Goal: Information Seeking & Learning: Learn about a topic

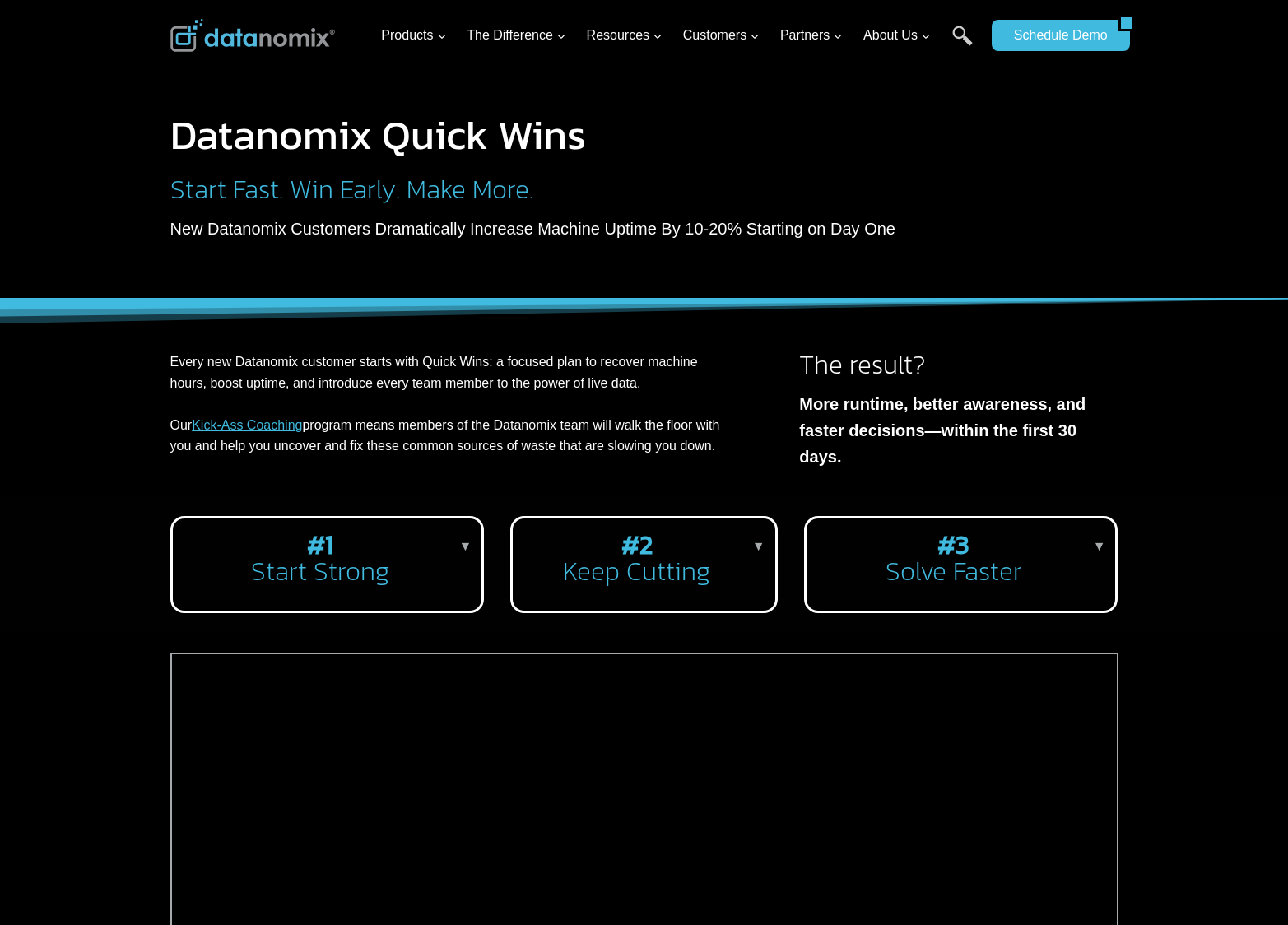
scroll to position [337, 0]
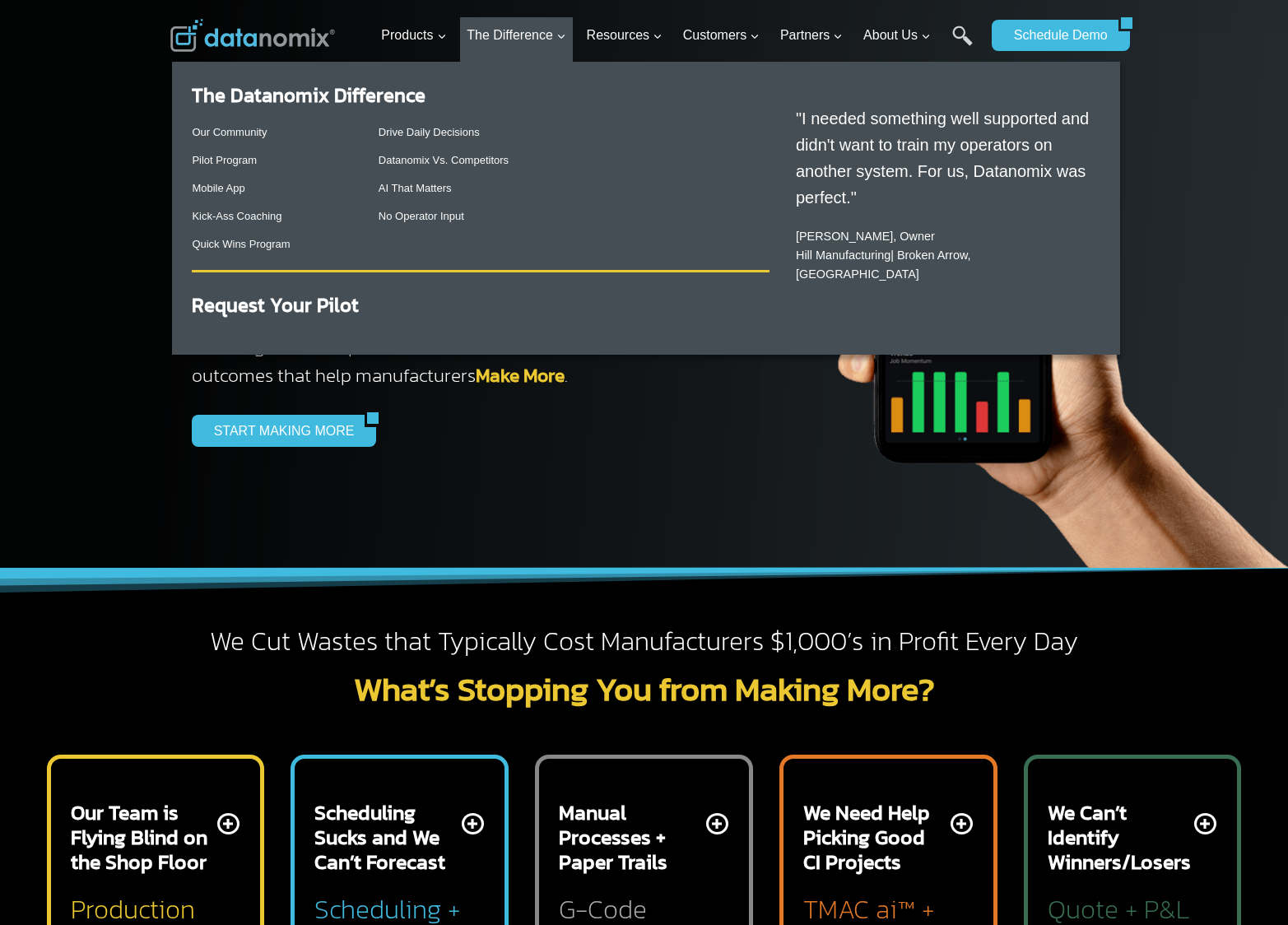
click at [235, 223] on p "Kick-Ass Coaching" at bounding box center [271, 217] width 159 height 17
click at [259, 217] on link "Kick-Ass Coaching" at bounding box center [237, 216] width 90 height 12
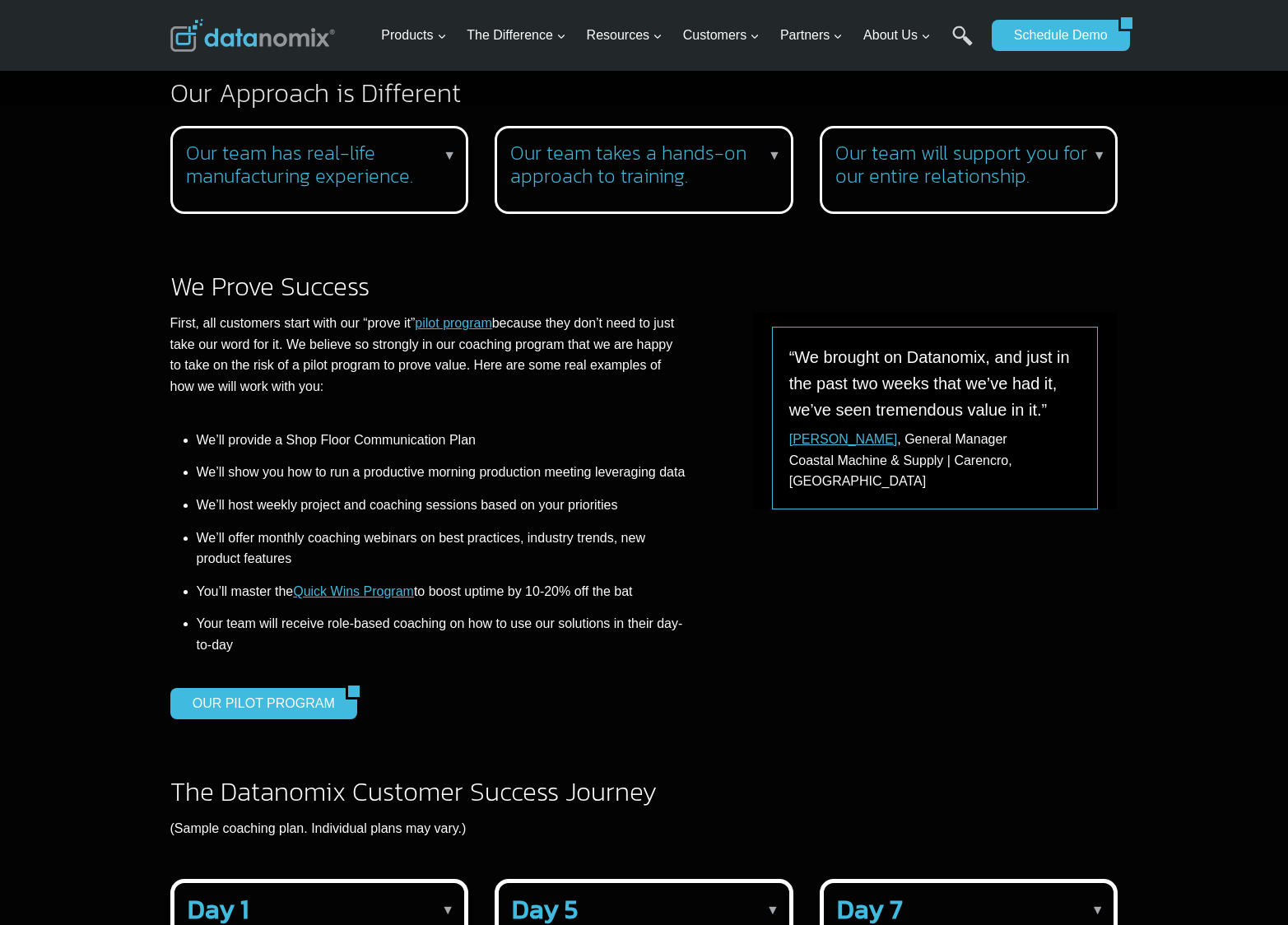
scroll to position [1648, 0]
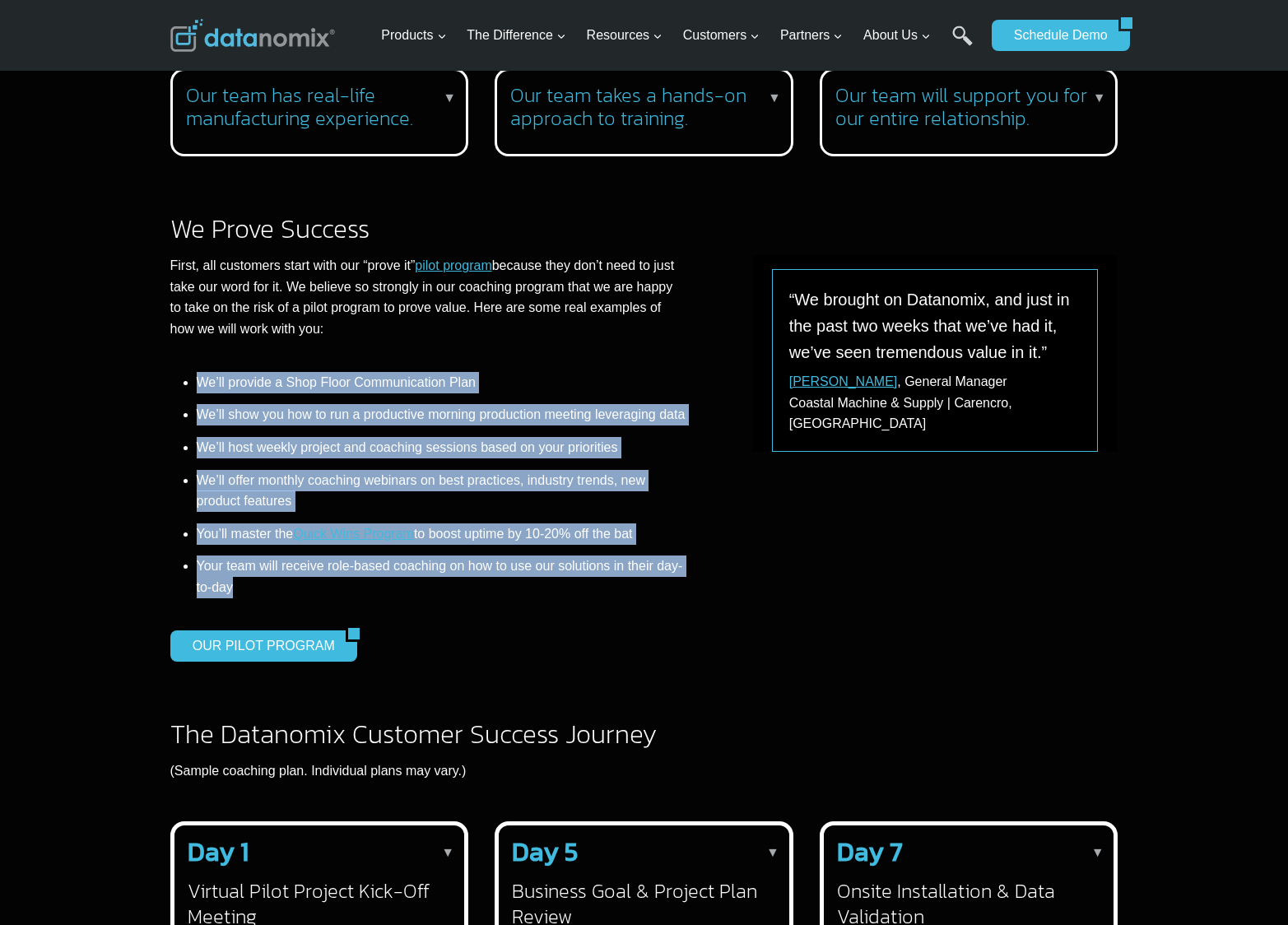
drag, startPoint x: 198, startPoint y: 383, endPoint x: 276, endPoint y: 613, distance: 242.9
click at [276, 604] on ul "We’ll provide a Shop Floor Communication Plan We’ll show you how to run a produ…" at bounding box center [428, 485] width 516 height 238
copy ul "We’ll provide a Shop Floor Communication Plan We’ll show you how to run a produ…"
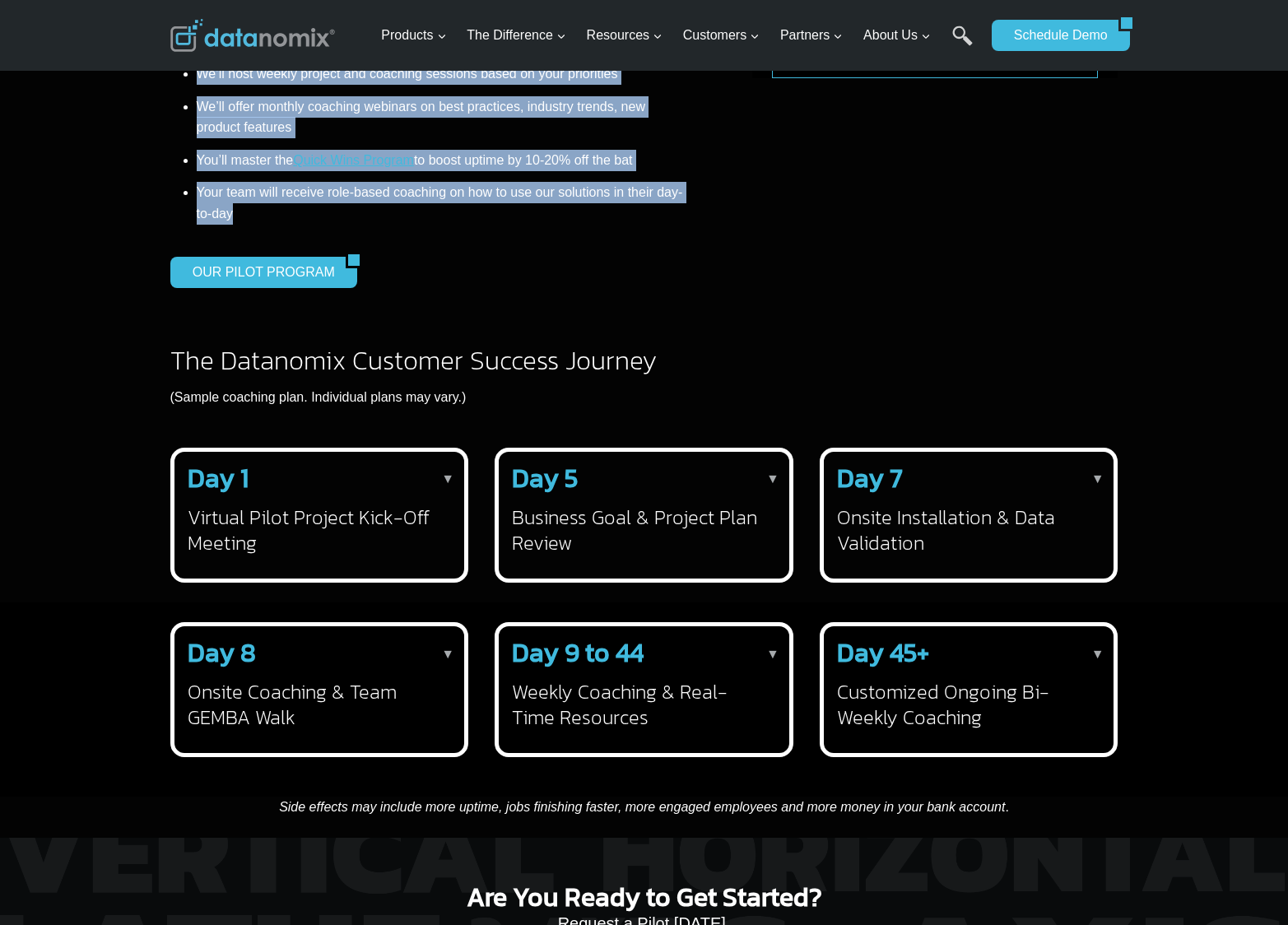
scroll to position [2031, 0]
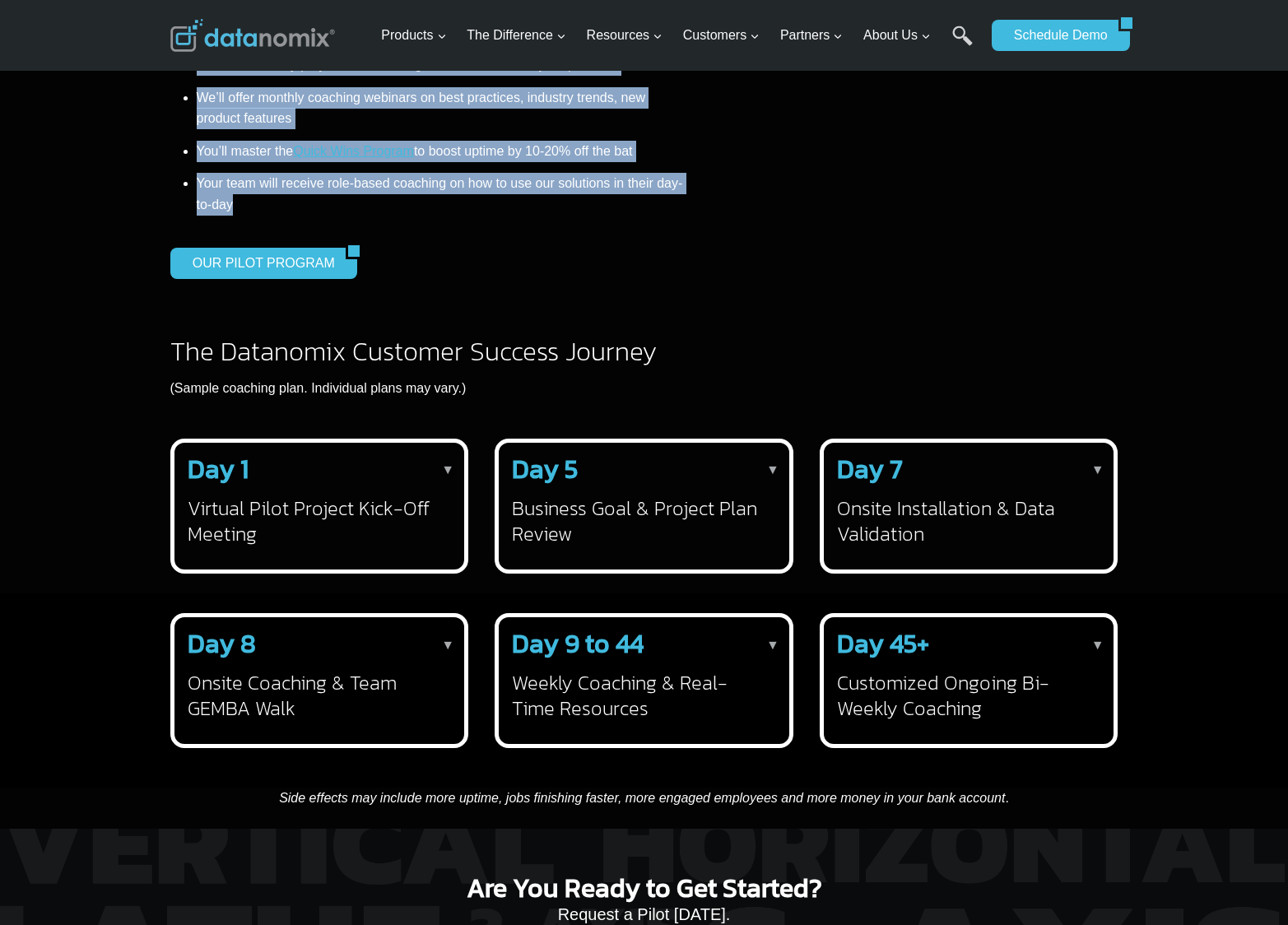
click at [415, 400] on p "(Sample coaching plan. Individual plans may vary.)" at bounding box center [645, 388] width 948 height 22
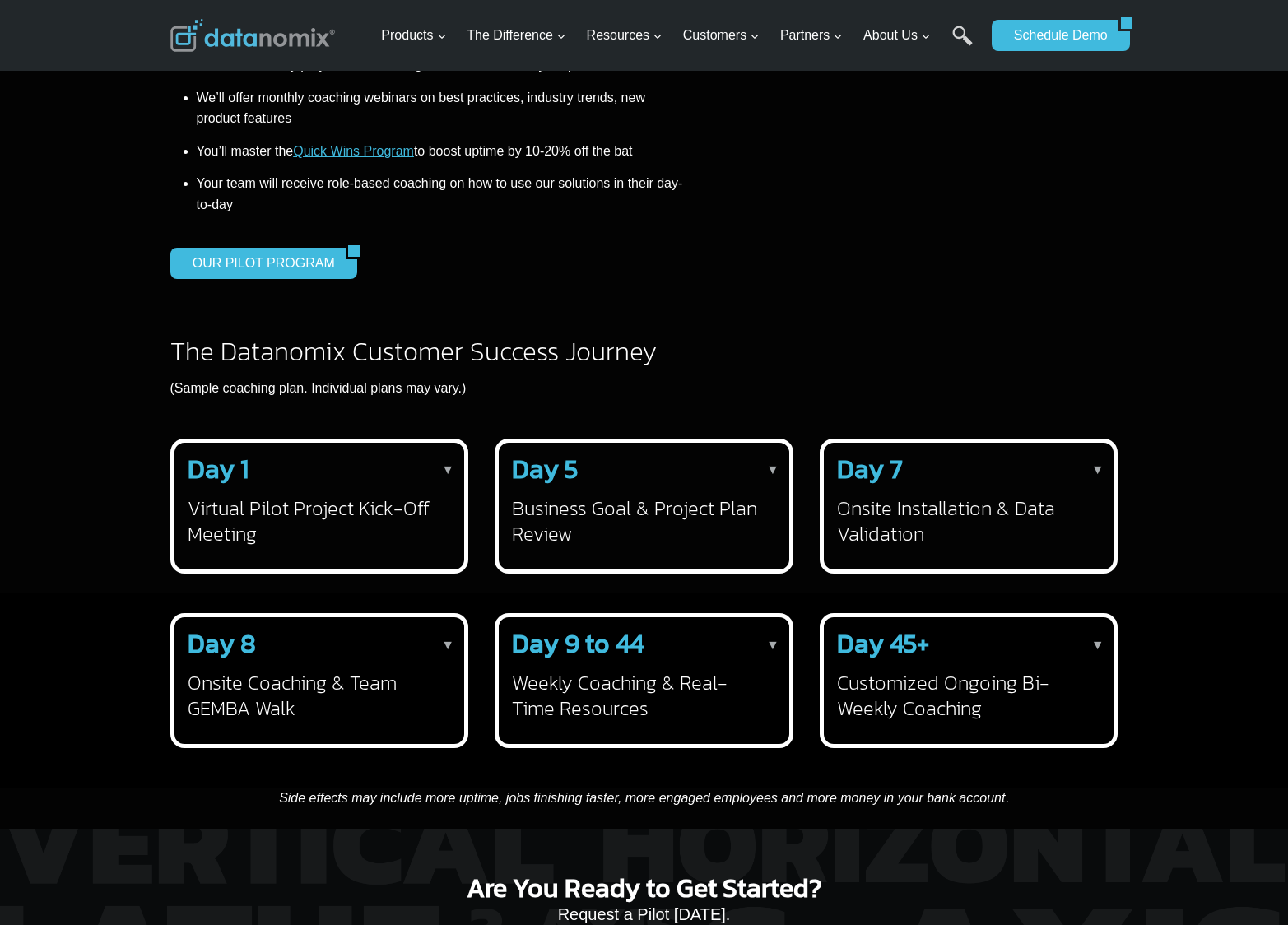
click at [468, 400] on p "(Sample coaching plan. Individual plans may vary.)" at bounding box center [645, 388] width 948 height 22
drag, startPoint x: 473, startPoint y: 410, endPoint x: 176, endPoint y: 413, distance: 297.0
click at [159, 411] on div "The Datanomix Customer Success Journey (Sample coaching plan. Individual plans …" at bounding box center [645, 359] width 988 height 121
copy p "(Sample coaching plan. Individual plans may vary.)"
click at [296, 41] on img at bounding box center [253, 36] width 165 height 33
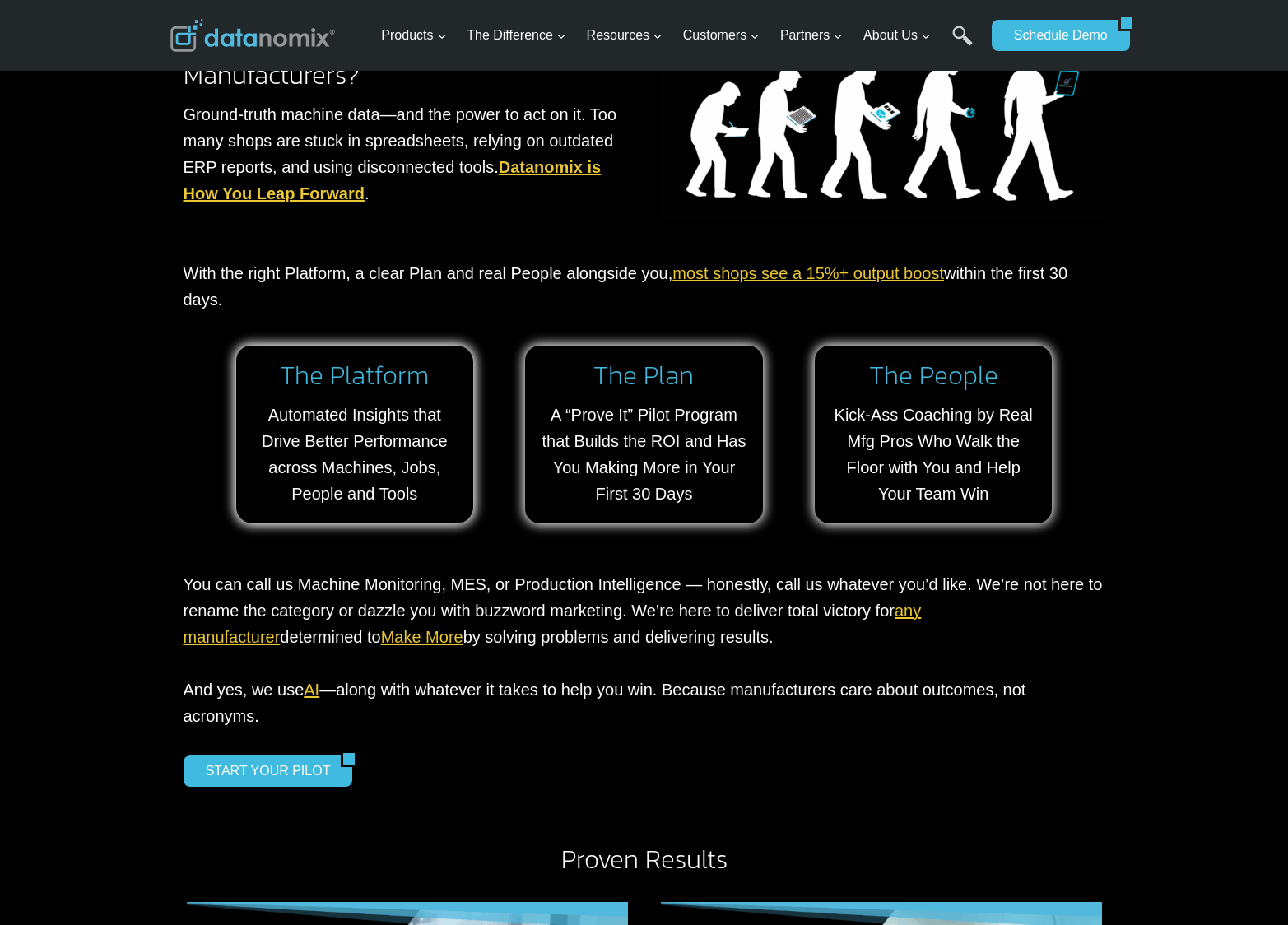
drag, startPoint x: 185, startPoint y: 274, endPoint x: 1135, endPoint y: 270, distance: 950.0
click at [1110, 277] on div "Why Data-Powered Production™? Whether you have no data, bad data, or just had y…" at bounding box center [644, 339] width 939 height 963
copy p "With the right Platform, a clear Plan and real People alongside you, most shops…"
click at [1173, 309] on div "Why Data-Powered Production™? Whether you have no data, bad data, or just had y…" at bounding box center [644, 326] width 1288 height 988
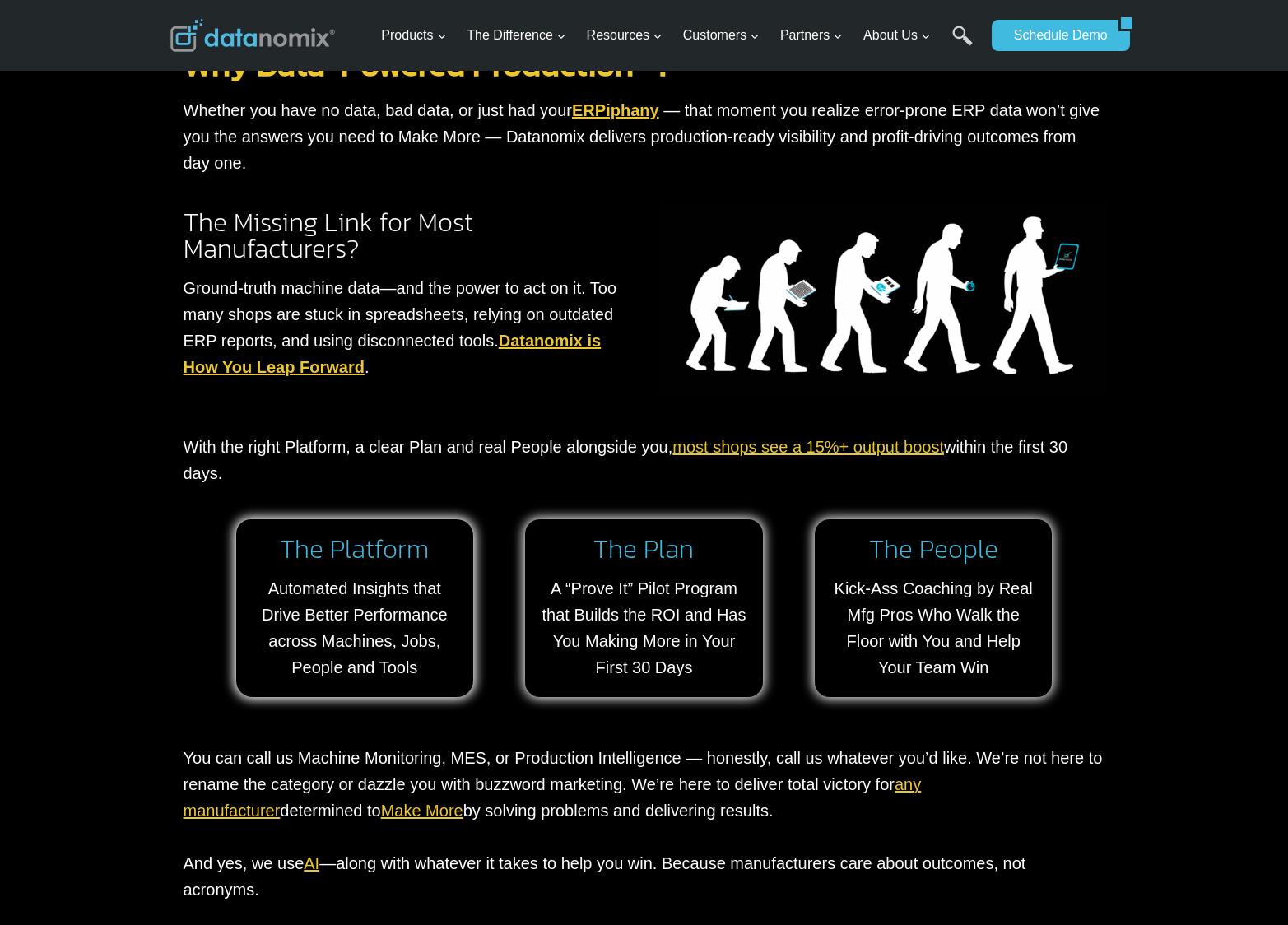
scroll to position [1085, 0]
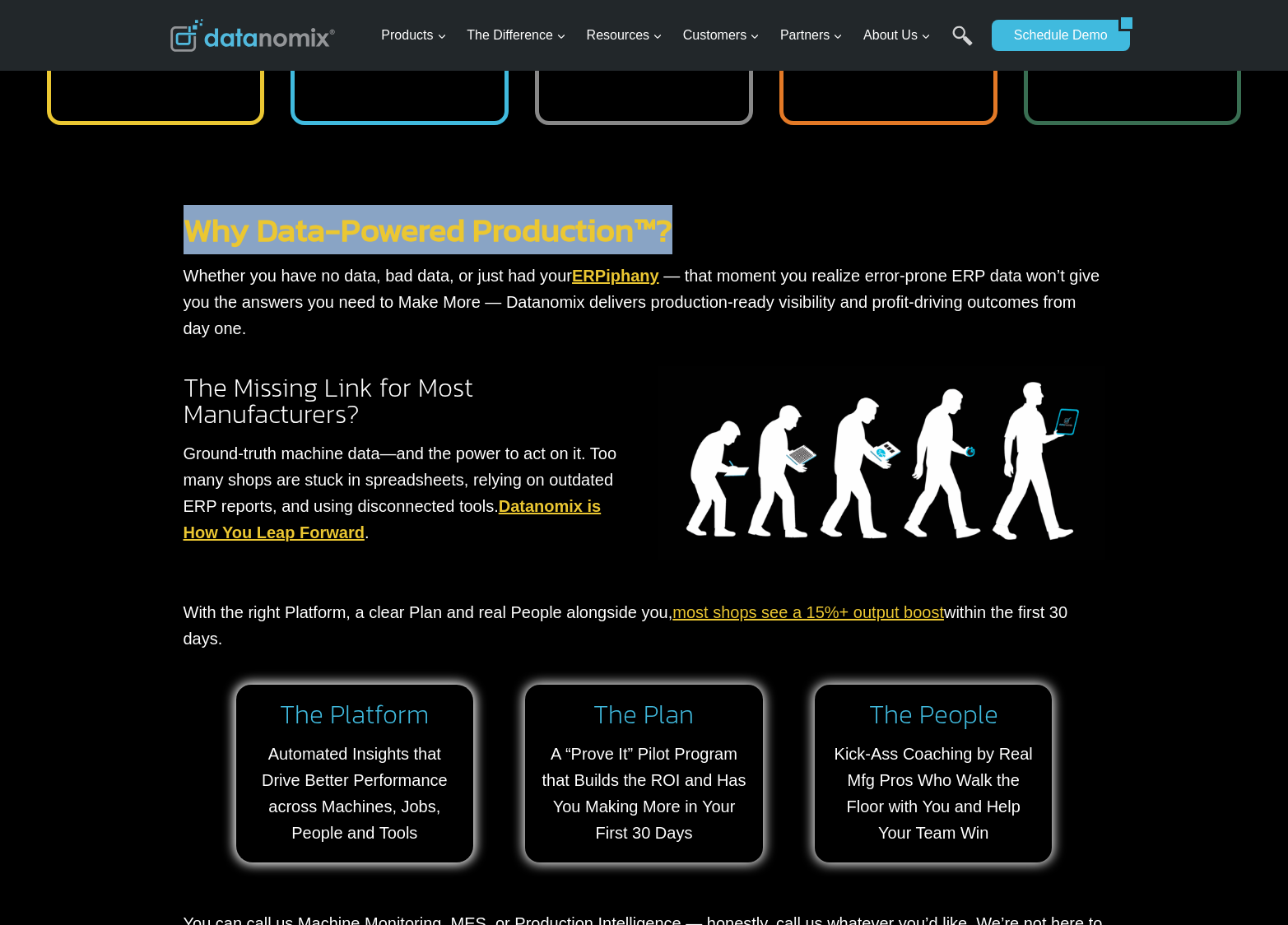
drag, startPoint x: 375, startPoint y: 221, endPoint x: 182, endPoint y: 240, distance: 193.9
click at [182, 240] on div "Why Data-Powered Production™? Whether you have no data, bad data, or just had y…" at bounding box center [644, 678] width 939 height 963
copy link "Why Data-Powered Production™?"
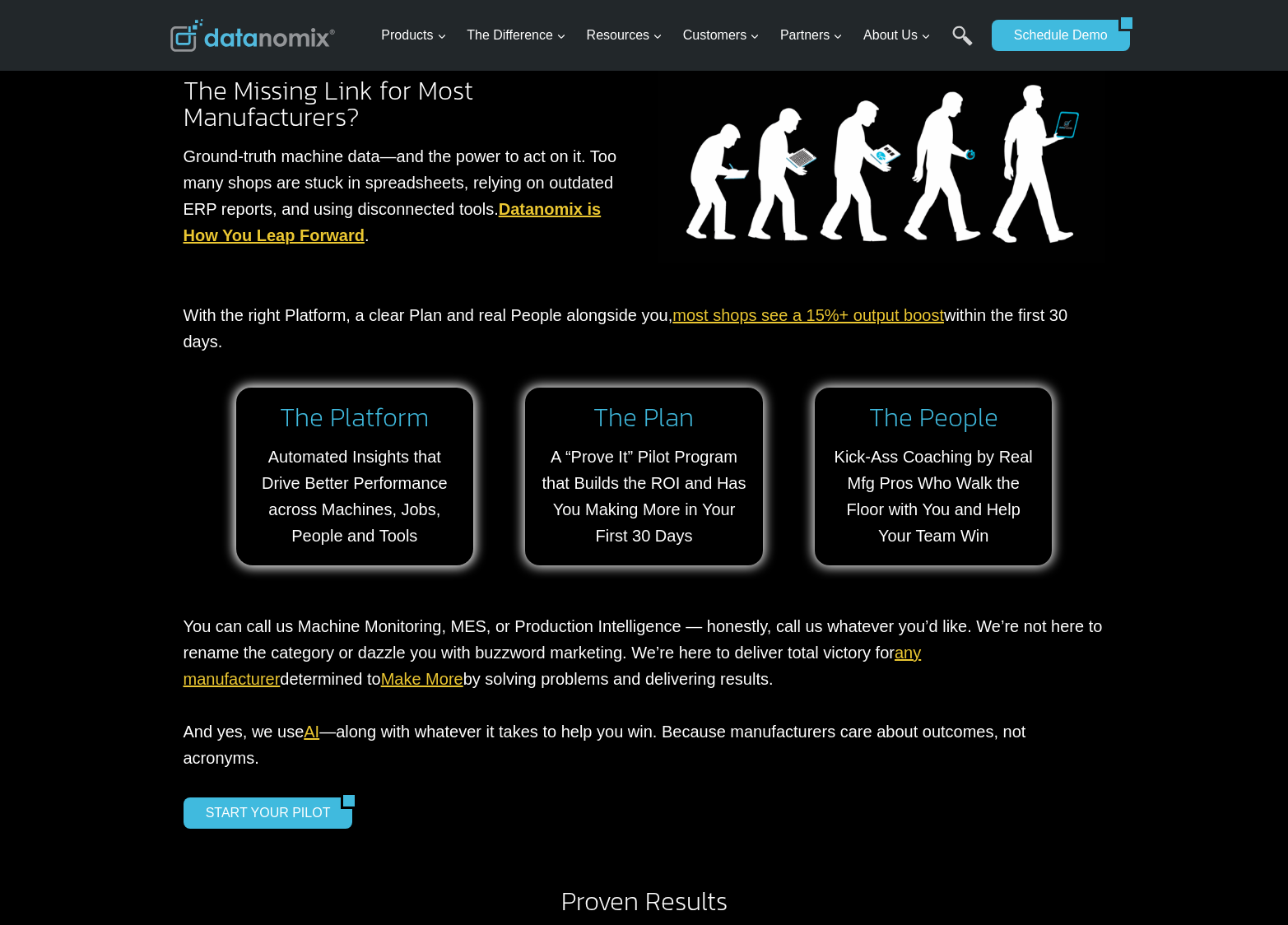
scroll to position [1422, 0]
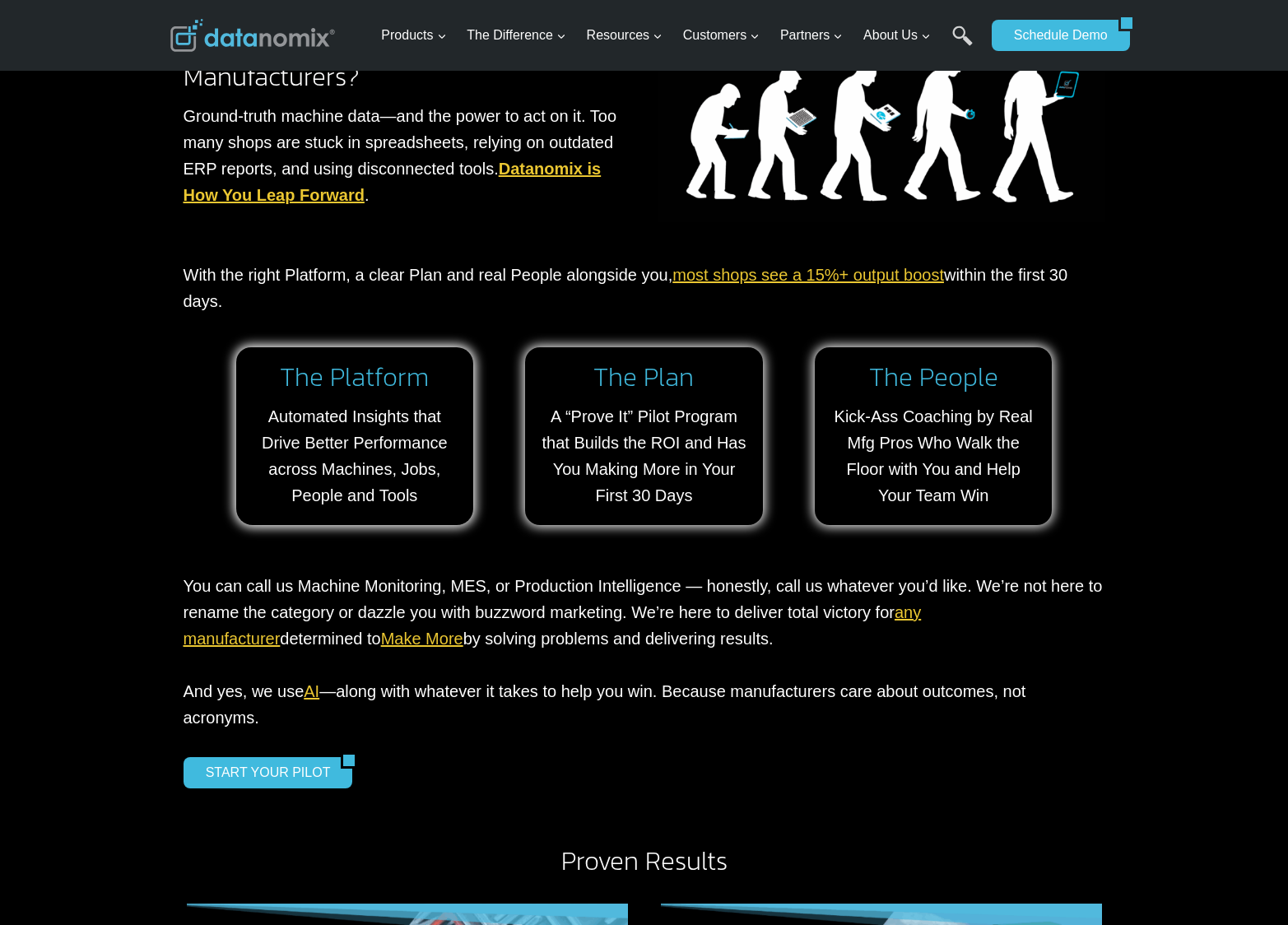
click at [661, 620] on p "You can call us Machine Monitoring, MES, or Production Intelligence — honestly,…" at bounding box center [645, 652] width 922 height 158
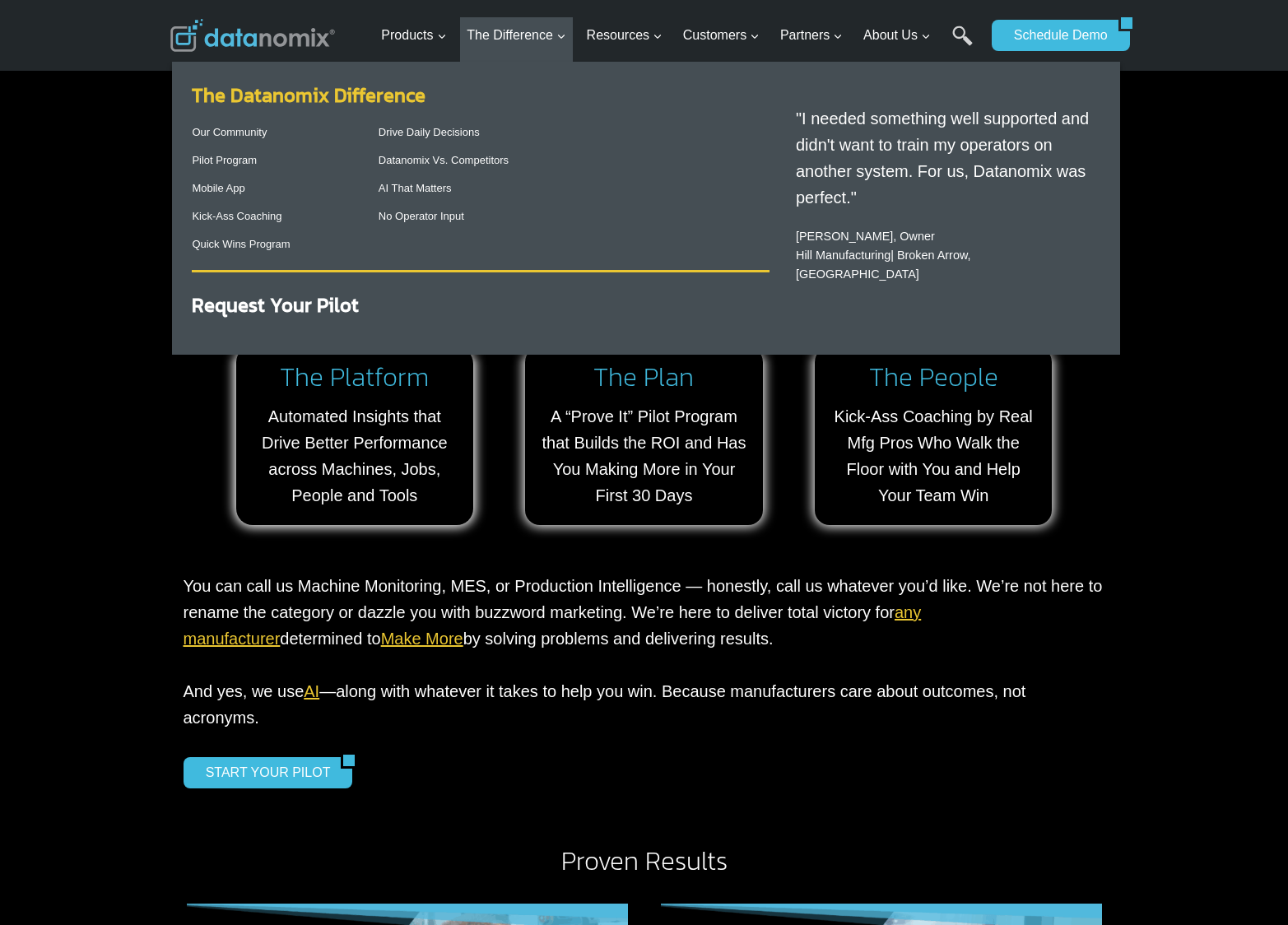
click at [368, 90] on link "The Datanomix Difference" at bounding box center [309, 94] width 234 height 29
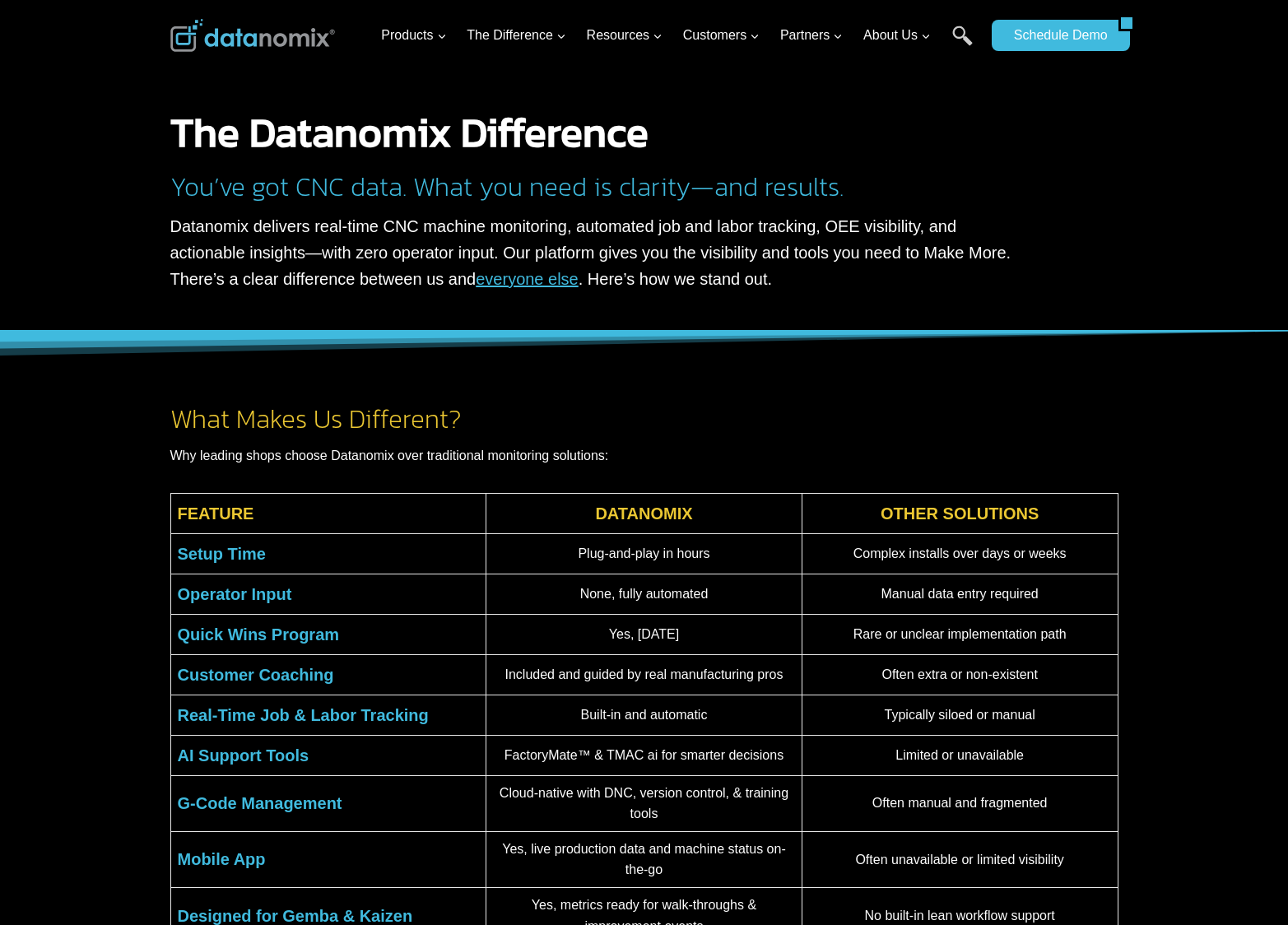
click at [306, 456] on p "Why leading shops choose Datanomix over traditional monitoring solutions:" at bounding box center [645, 456] width 948 height 22
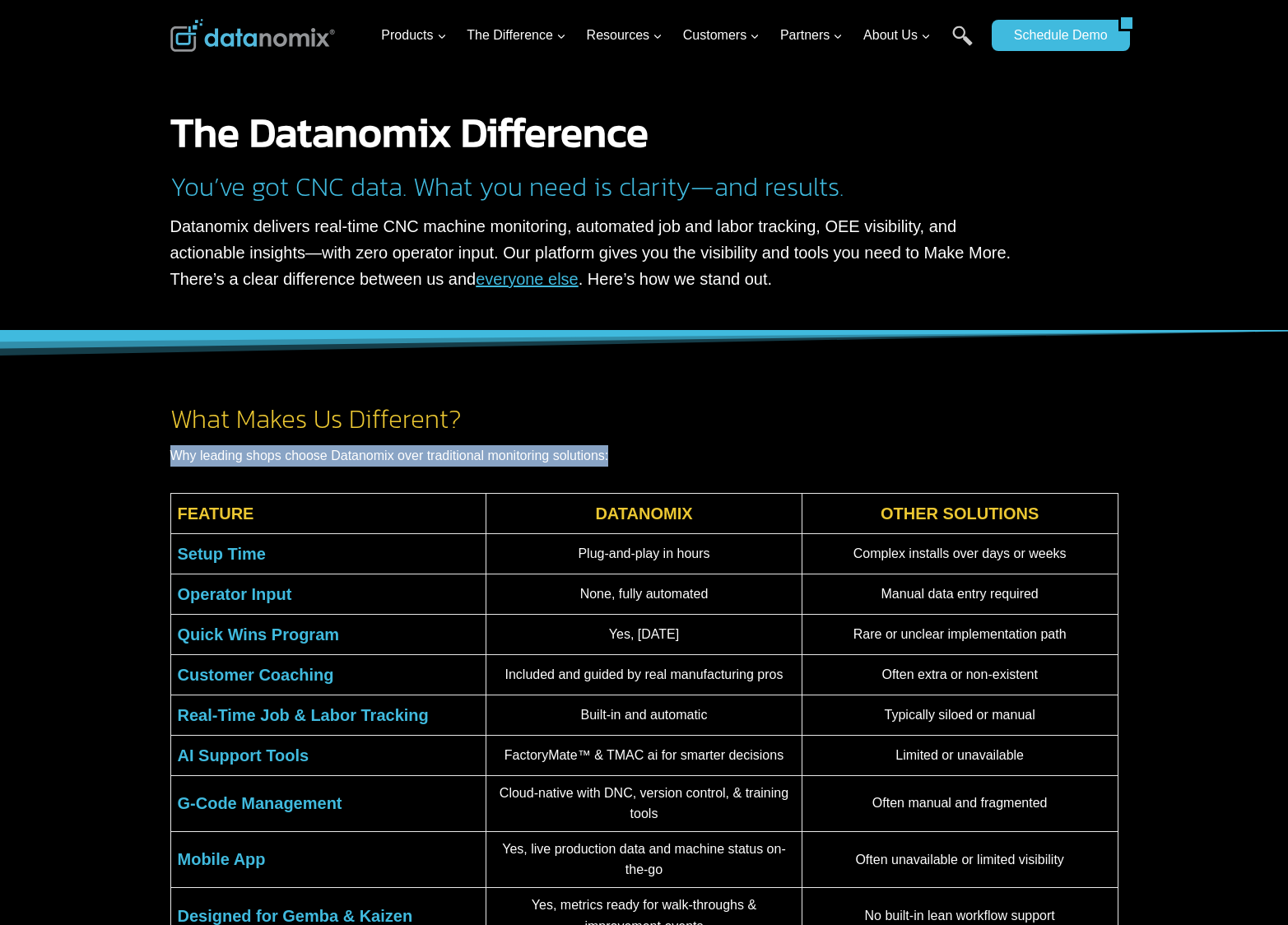
copy div "Why leading shops choose Datanomix over traditional monitoring solutions:"
